Goal: Information Seeking & Learning: Learn about a topic

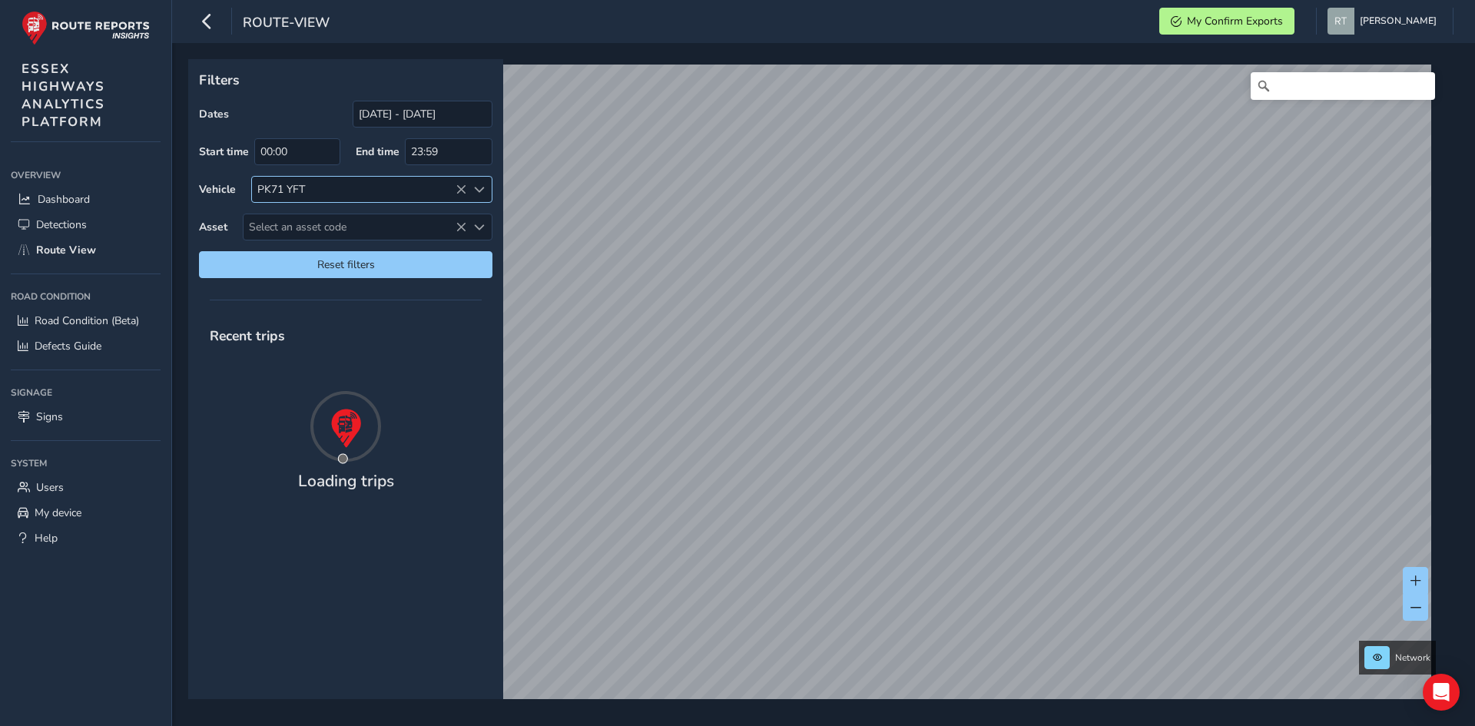
click at [460, 188] on icon at bounding box center [461, 189] width 11 height 11
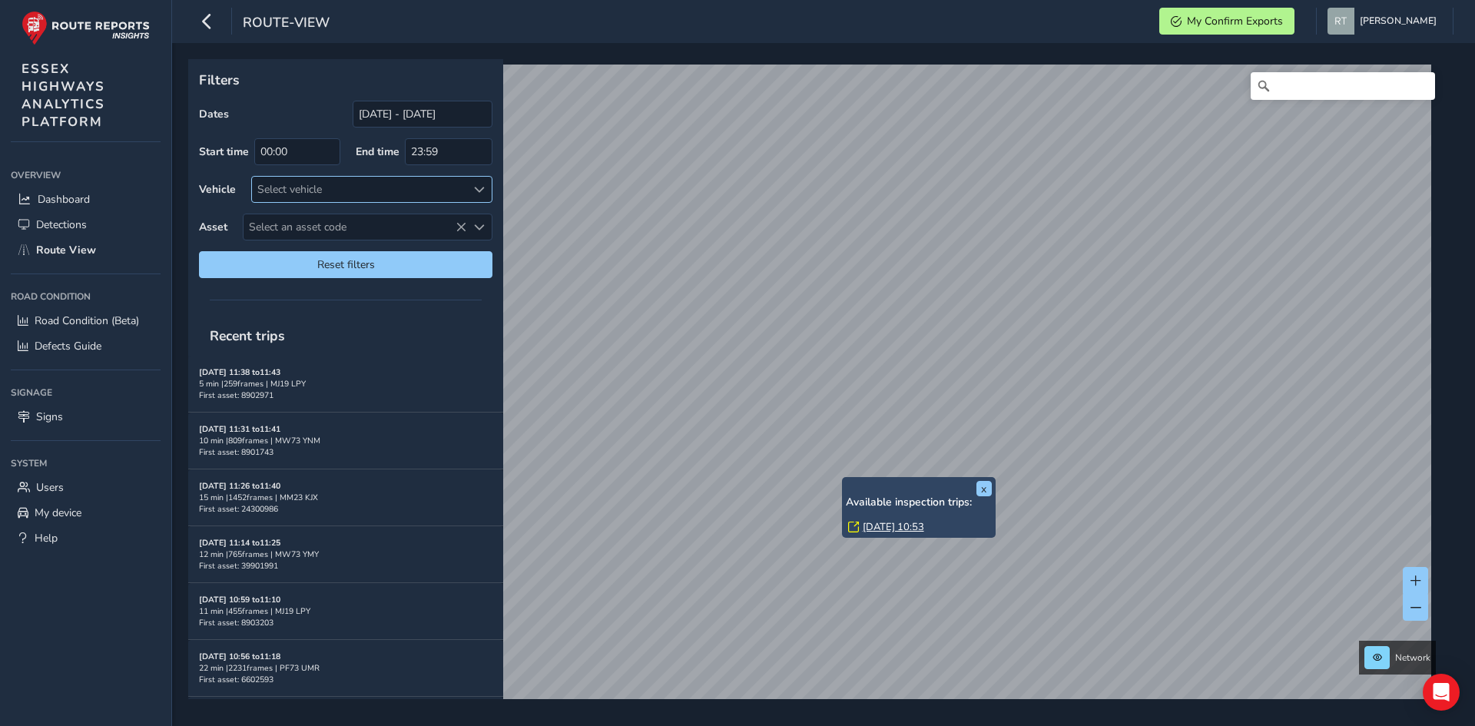
click at [880, 526] on link "Mon, 28 Jul, 10:53" at bounding box center [893, 527] width 61 height 14
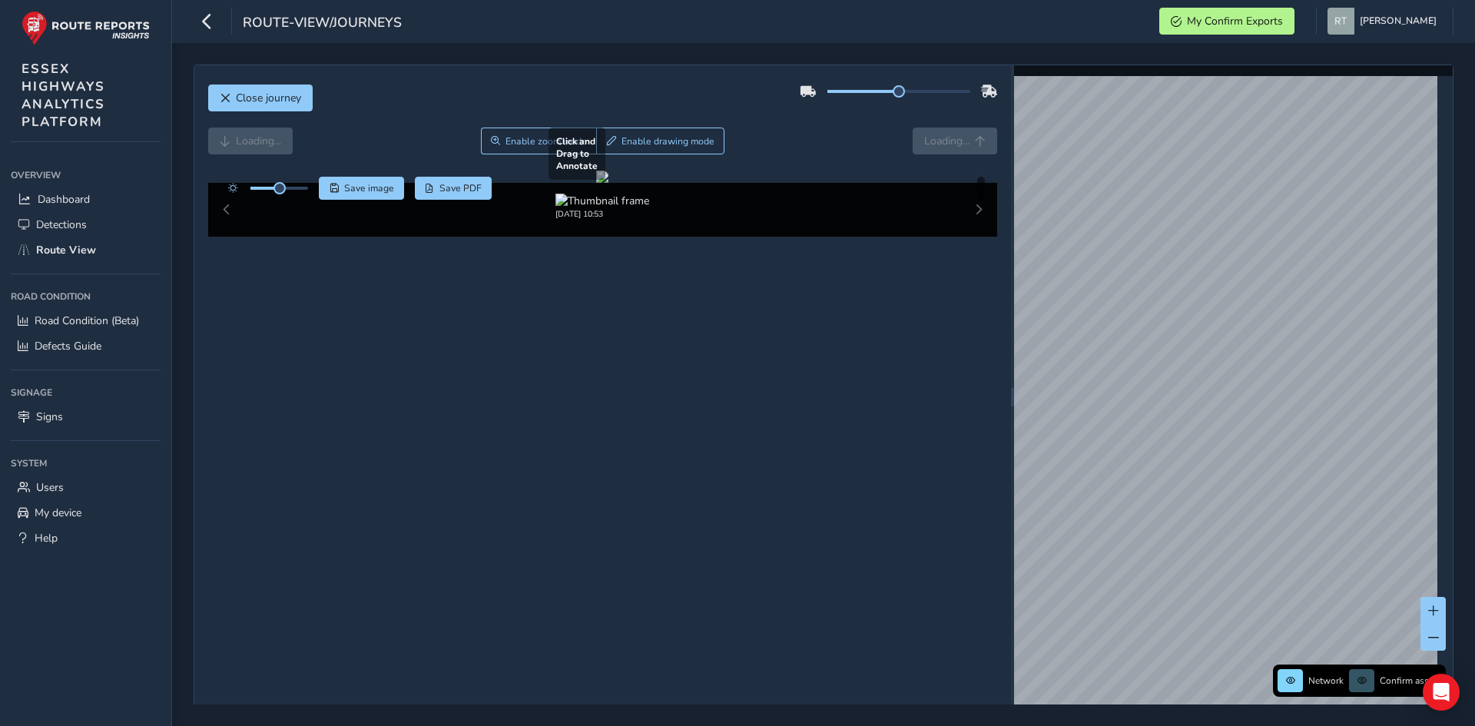
click at [609, 183] on div at bounding box center [602, 177] width 12 height 12
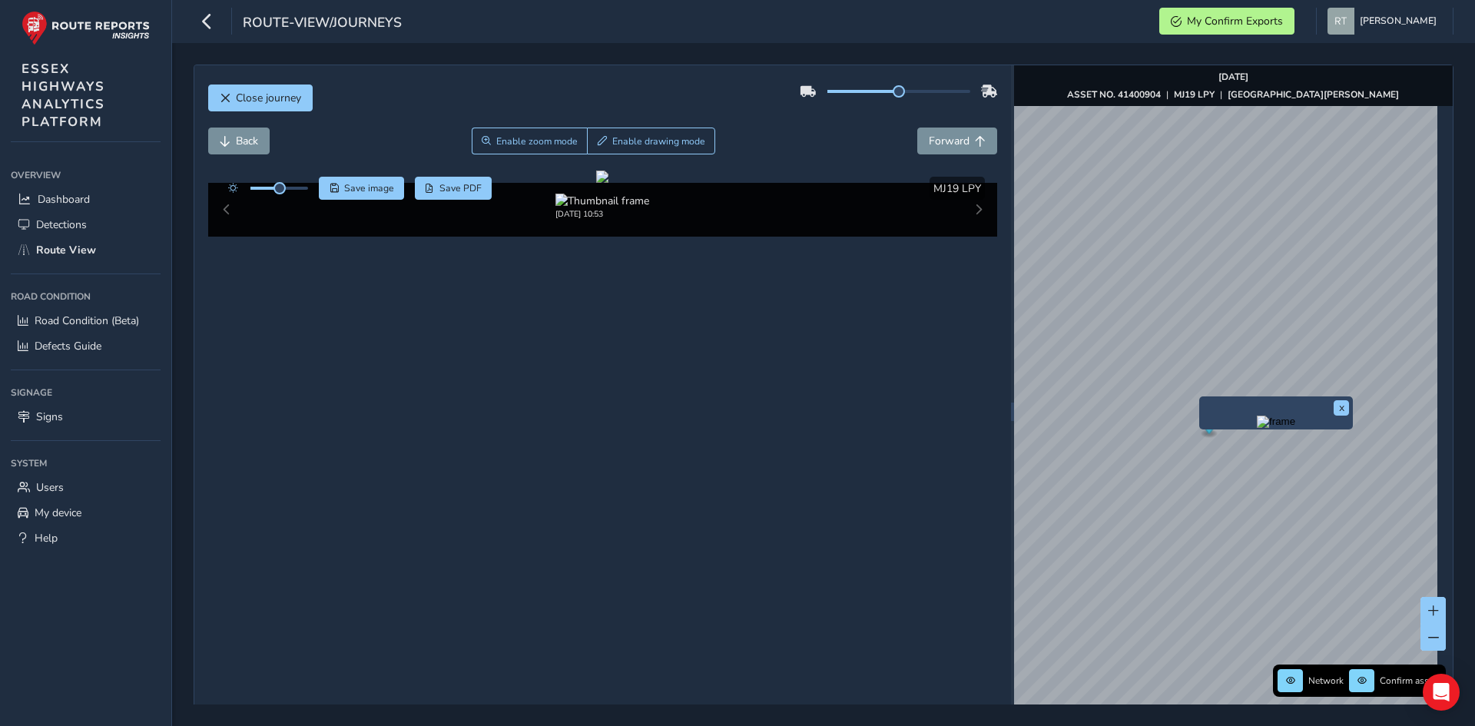
click at [1204, 398] on div "x" at bounding box center [1277, 413] width 154 height 33
click at [1283, 428] on img "Preview frame" at bounding box center [1276, 422] width 38 height 12
drag, startPoint x: 819, startPoint y: 398, endPoint x: 762, endPoint y: 383, distance: 58.7
click at [609, 183] on div at bounding box center [602, 177] width 12 height 12
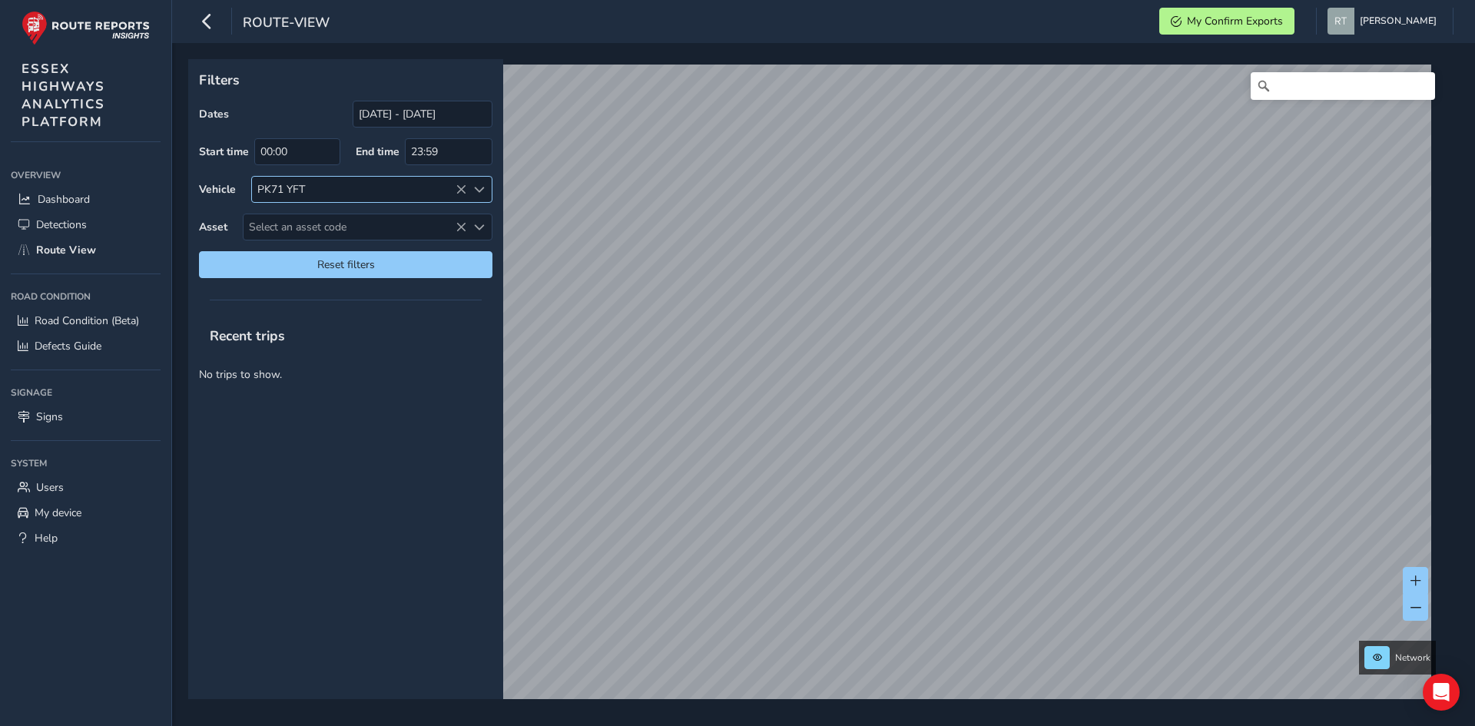
click at [460, 190] on icon at bounding box center [461, 189] width 11 height 11
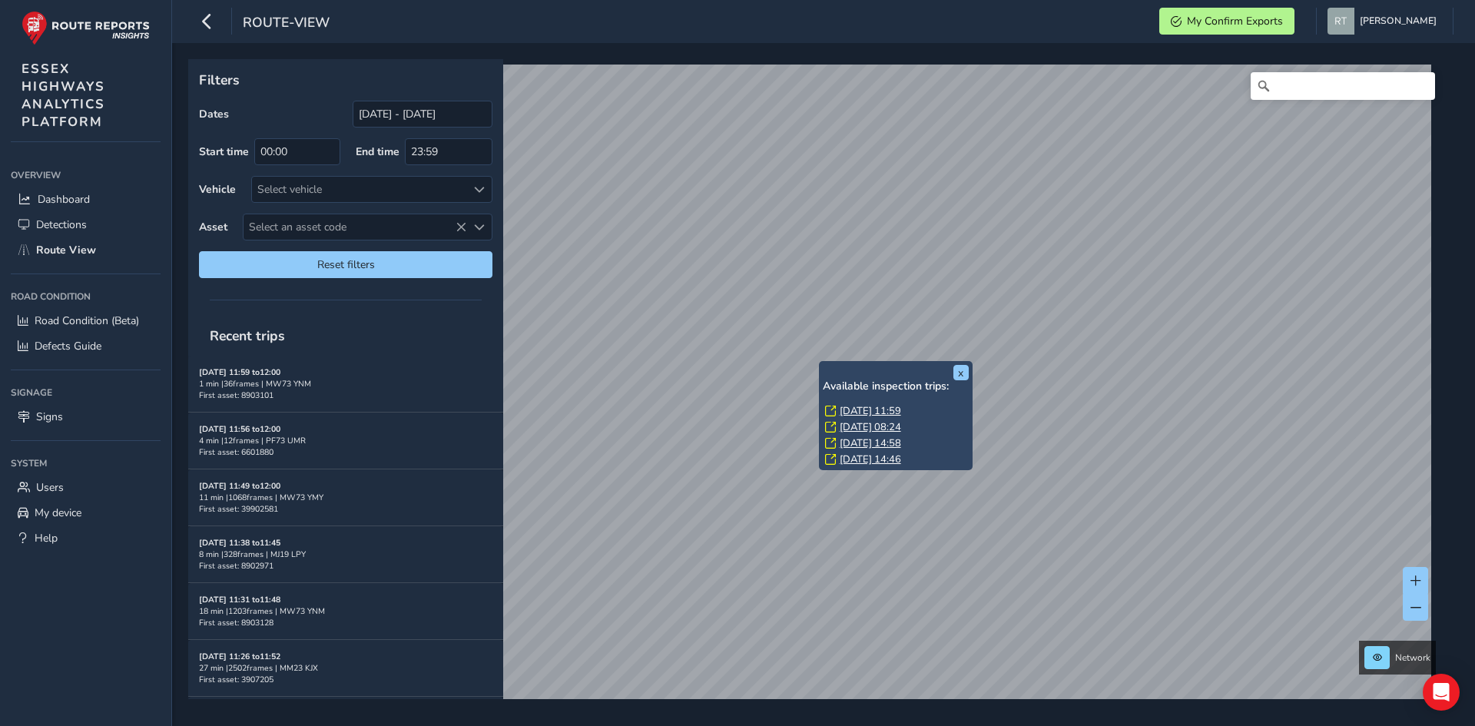
click at [865, 407] on link "[DATE] 11:59" at bounding box center [870, 411] width 61 height 14
